Goal: Task Accomplishment & Management: Use online tool/utility

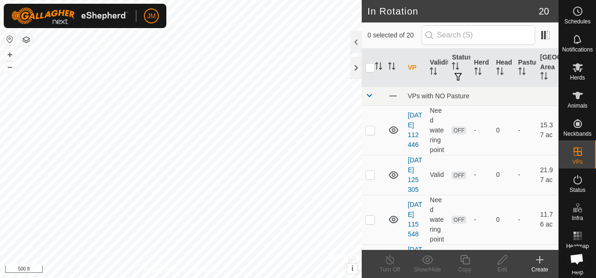
checkbox input "true"
checkbox input "false"
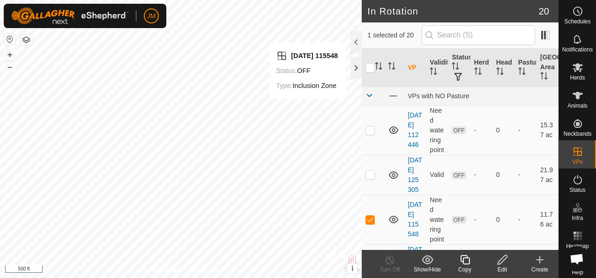
click at [503, 260] on icon at bounding box center [502, 259] width 9 height 9
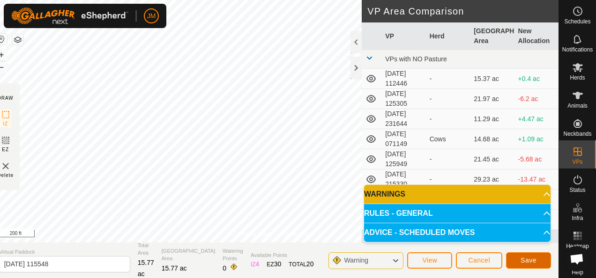
click at [523, 257] on span "Save" at bounding box center [529, 261] width 16 height 8
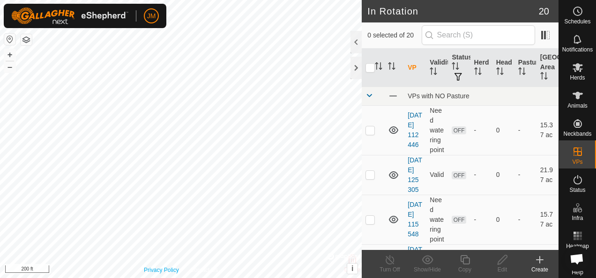
click at [158, 274] on div "Privacy Policy Contact Us Status: OFF Type: Inclusion Zone + – ⇧ i © Mapbox , ©…" at bounding box center [181, 139] width 362 height 278
click at [304, 0] on html "JM Schedules Notifications Herds Animals Neckbands VPs Status Infra Heatmap Hel…" at bounding box center [298, 139] width 596 height 278
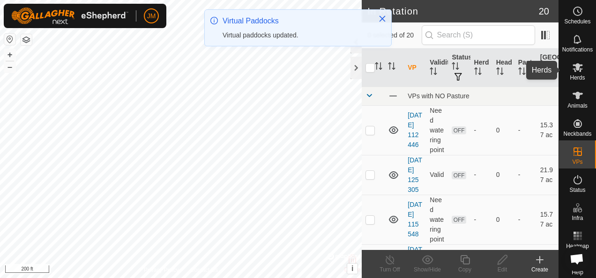
click at [573, 69] on icon at bounding box center [578, 67] width 10 height 9
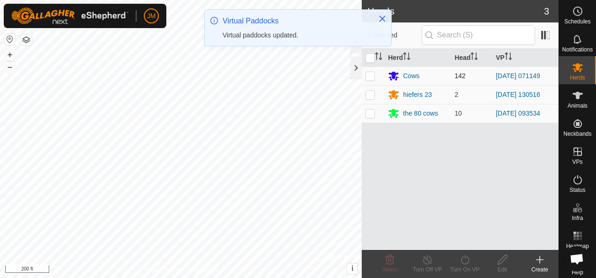
click at [371, 72] on p-checkbox at bounding box center [370, 76] width 9 height 8
checkbox input "true"
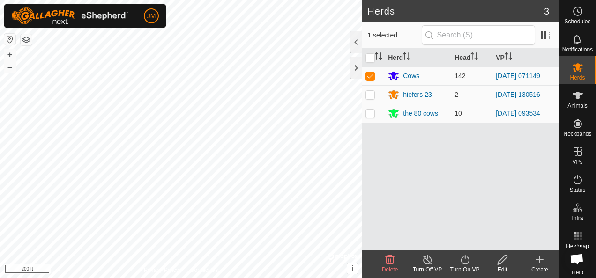
click at [467, 258] on icon at bounding box center [465, 260] width 12 height 11
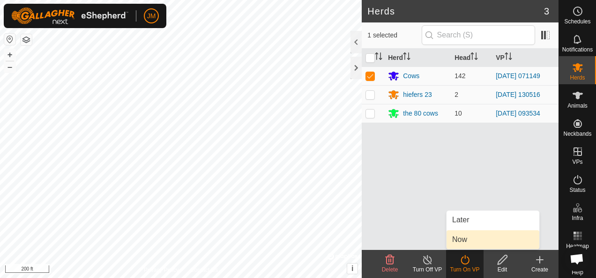
click at [463, 238] on link "Now" at bounding box center [493, 240] width 93 height 19
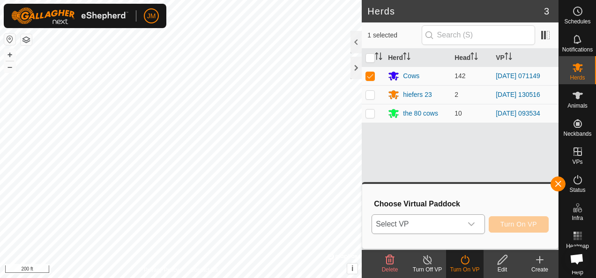
click at [478, 224] on div "dropdown trigger" at bounding box center [471, 224] width 19 height 19
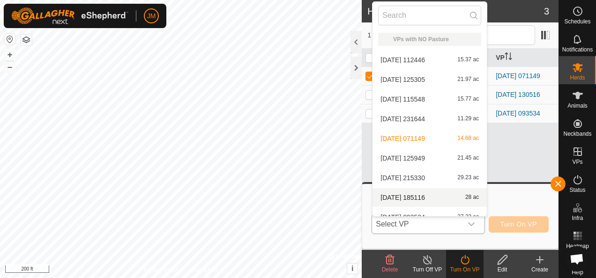
scroll to position [10, 0]
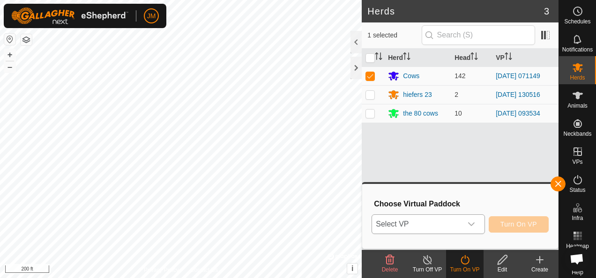
click at [472, 221] on icon "dropdown trigger" at bounding box center [472, 225] width 8 height 8
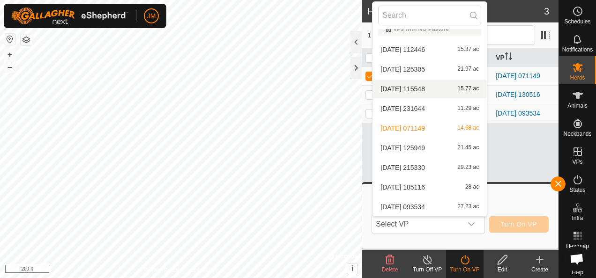
click at [409, 90] on li "2025-01-28 115548 15.77 ac" at bounding box center [430, 89] width 114 height 19
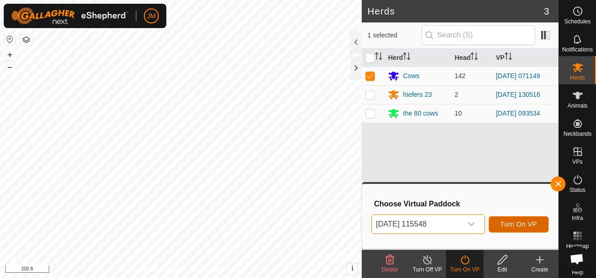
click at [512, 222] on span "Turn On VP" at bounding box center [519, 225] width 37 height 8
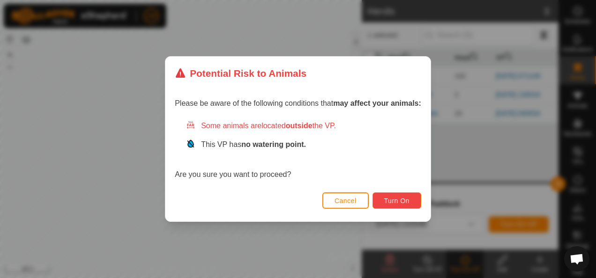
click at [406, 196] on button "Turn On" at bounding box center [397, 201] width 49 height 16
